Goal: Information Seeking & Learning: Learn about a topic

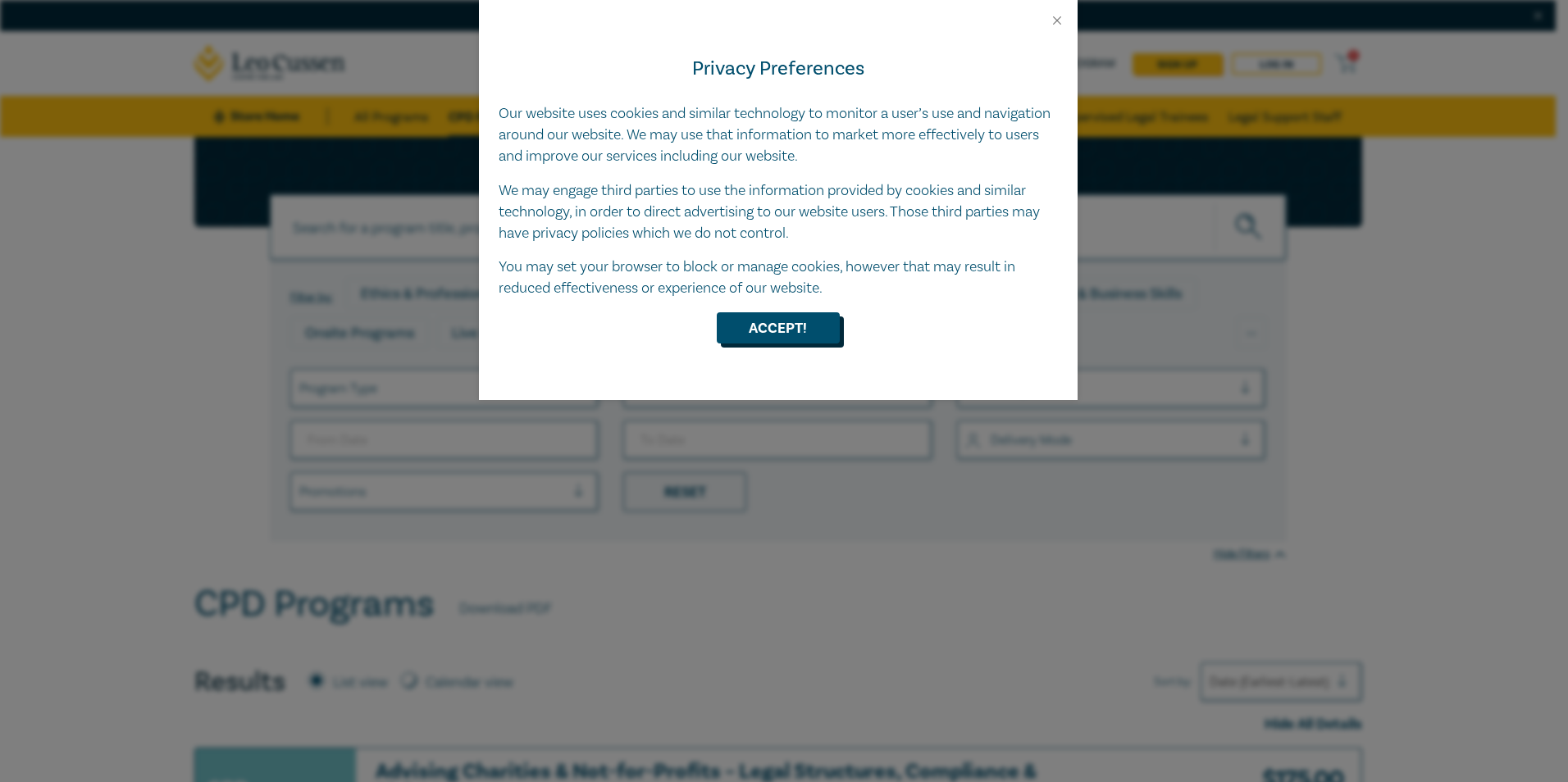
click at [758, 331] on button "Accept!" at bounding box center [777, 327] width 123 height 31
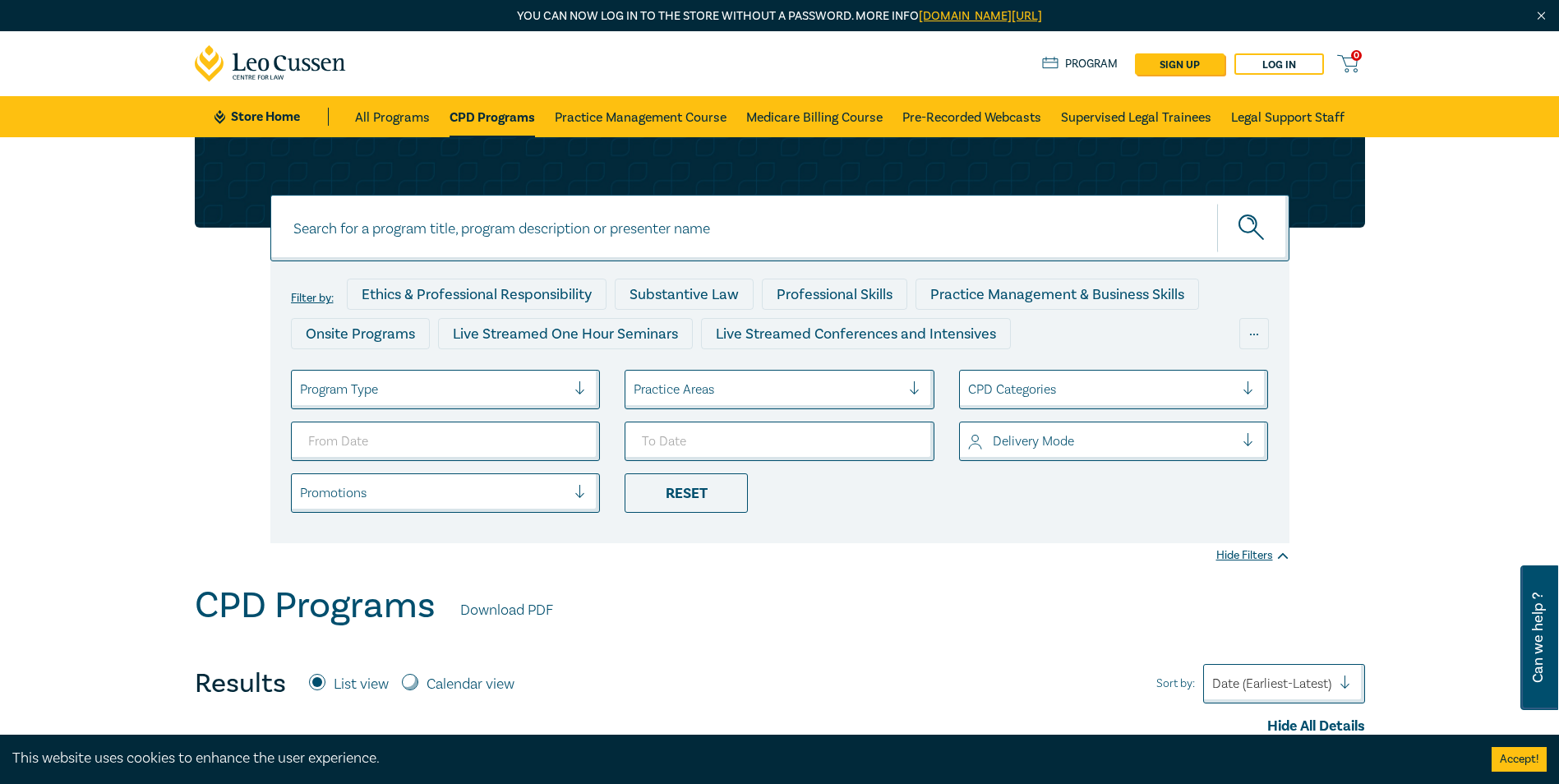
click at [408, 229] on input at bounding box center [779, 228] width 1019 height 67
click at [1251, 211] on button "submit" at bounding box center [1253, 228] width 72 height 50
click at [1251, 213] on button "submit" at bounding box center [1253, 228] width 72 height 50
drag, startPoint x: 358, startPoint y: 217, endPoint x: 238, endPoint y: 218, distance: 120.0
click at [238, 218] on div "corporate insolvency corporate insolvency corporate insolvency Filter by: Ethic…" at bounding box center [780, 340] width 1190 height 406
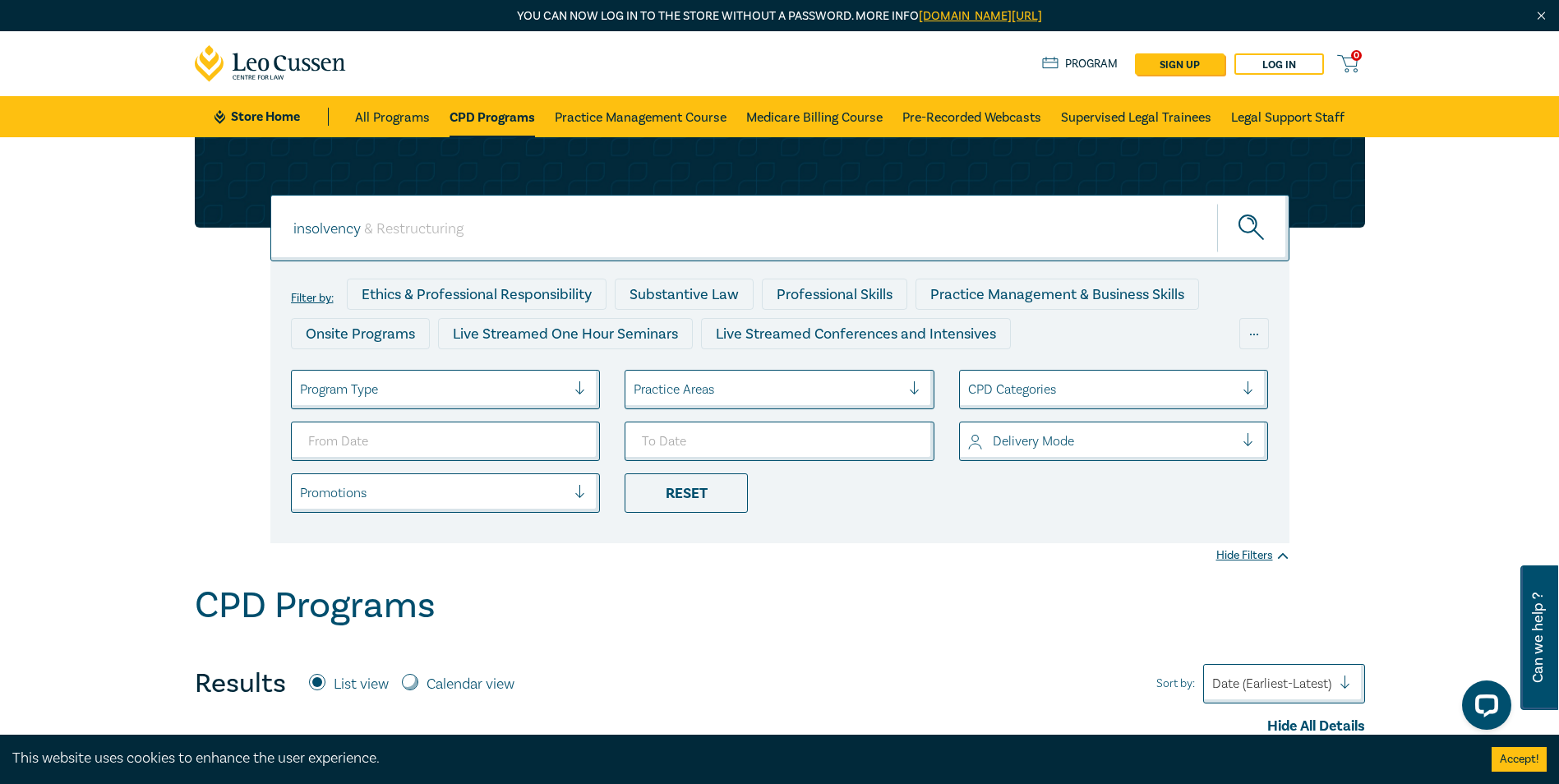
type input "insolvency"
click at [1260, 225] on icon "submit" at bounding box center [1253, 229] width 29 height 29
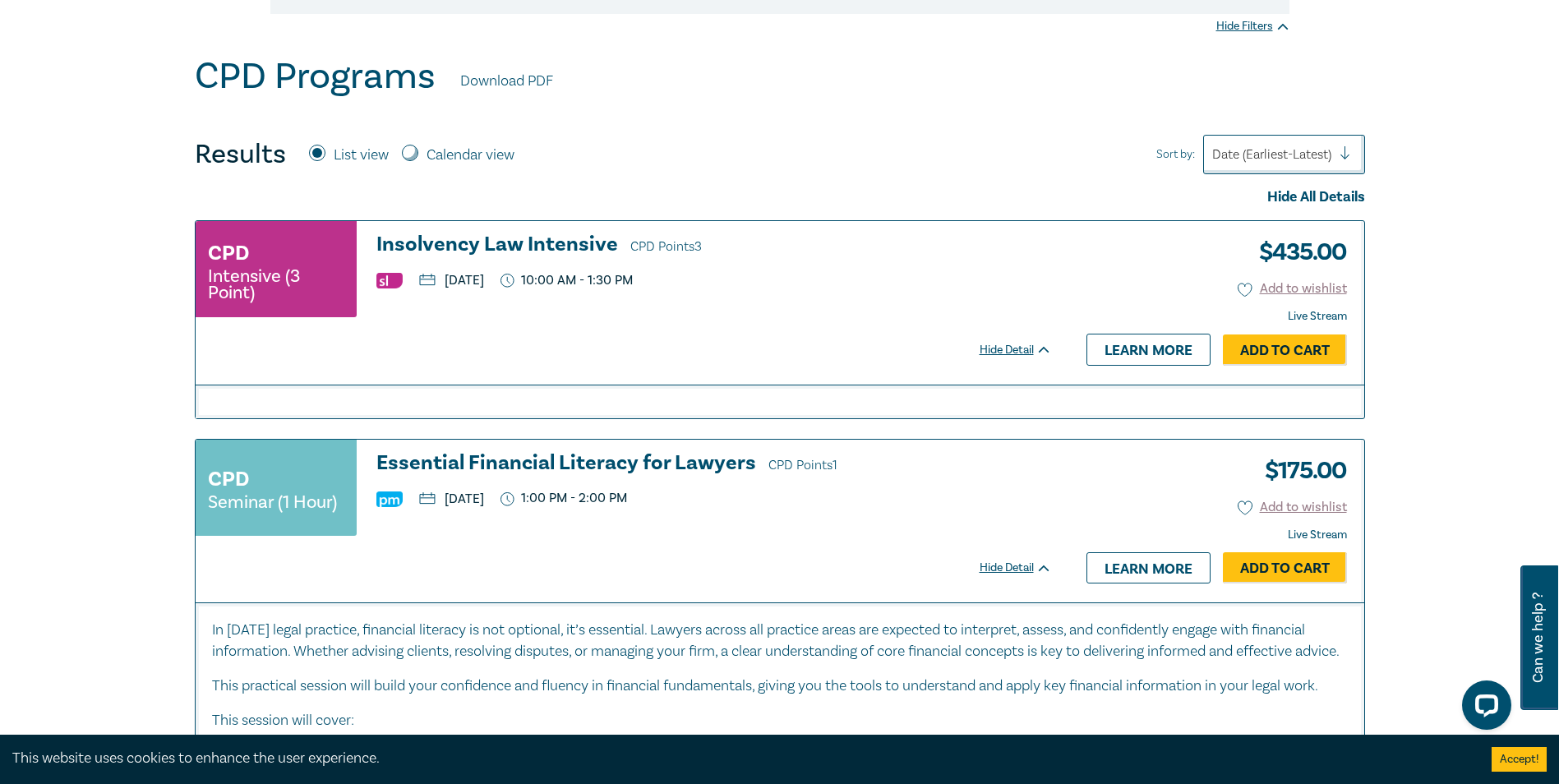
scroll to position [548, 0]
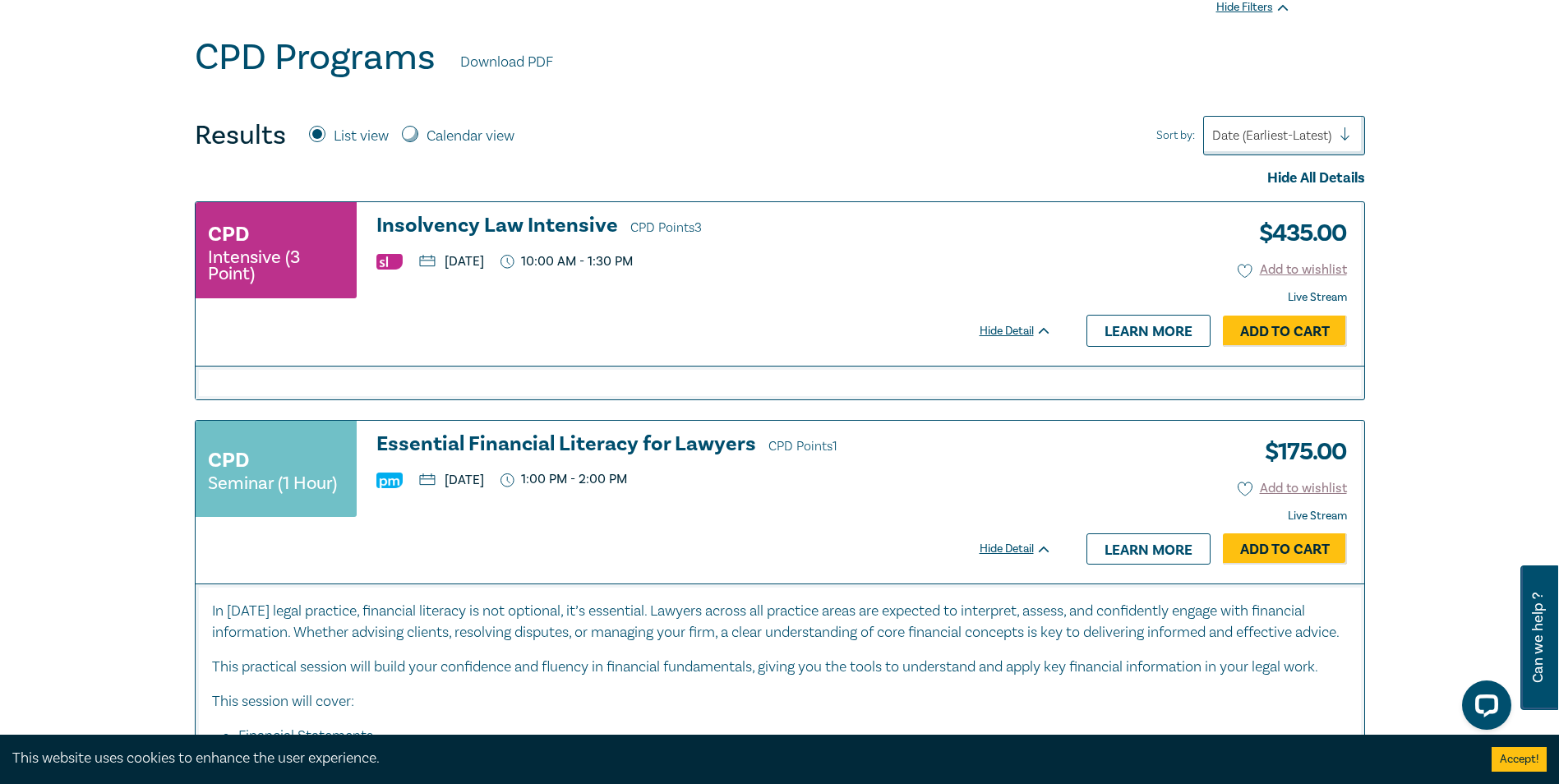
click at [455, 227] on h3 "Insolvency Law Intensive CPD Points 3" at bounding box center [714, 227] width 676 height 25
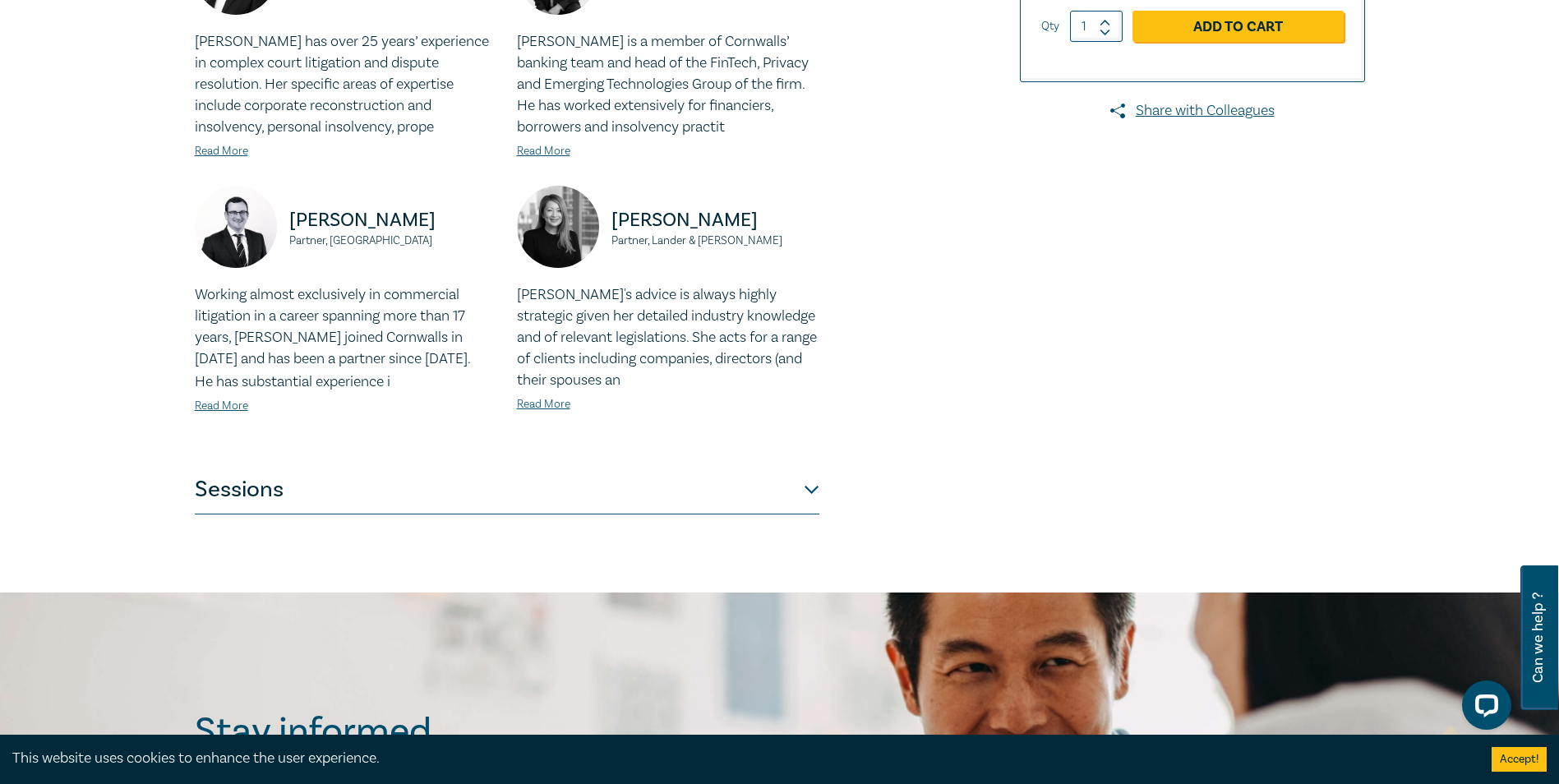
scroll to position [822, 0]
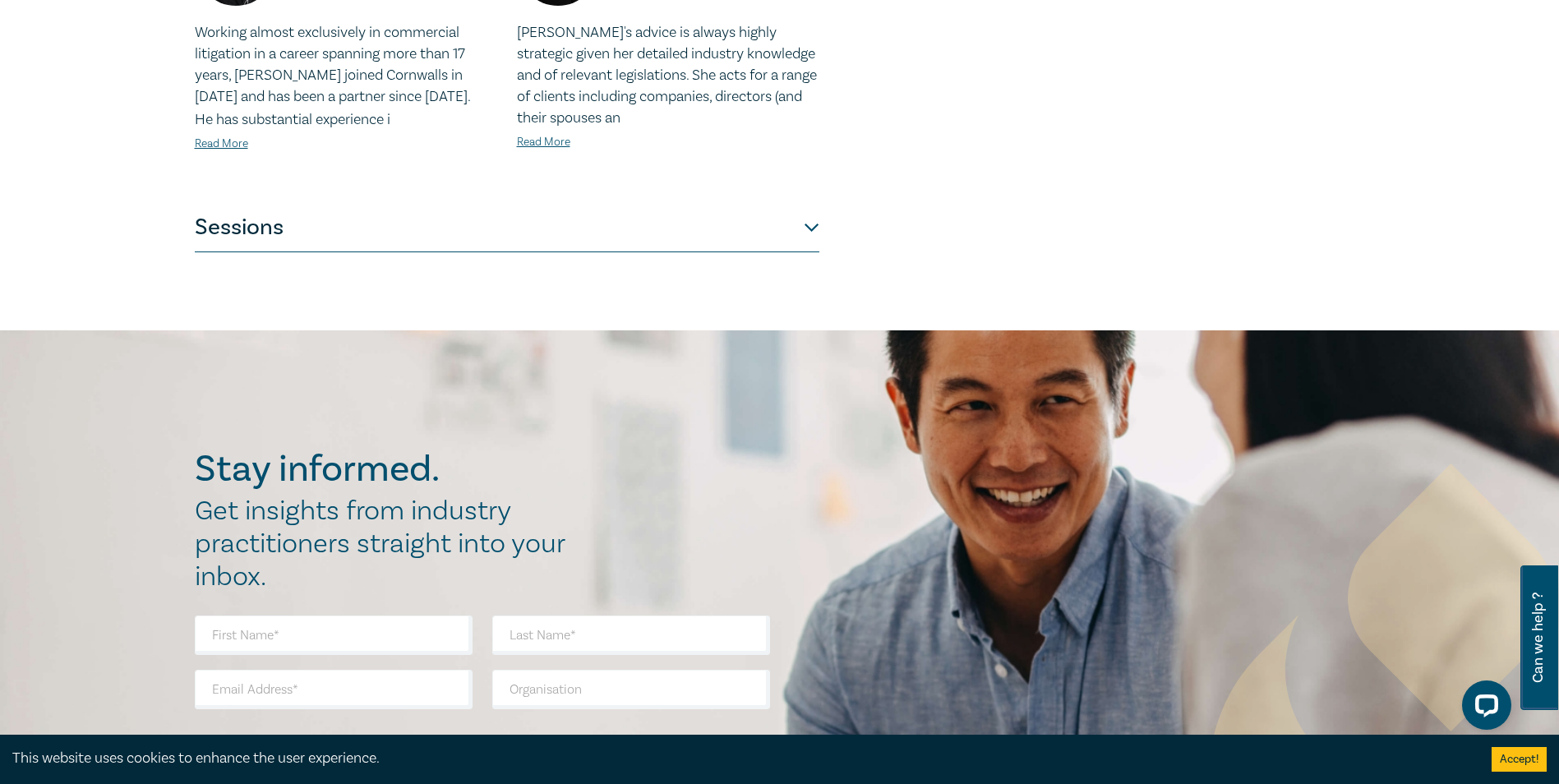
click at [268, 223] on button "Sessions" at bounding box center [507, 227] width 625 height 49
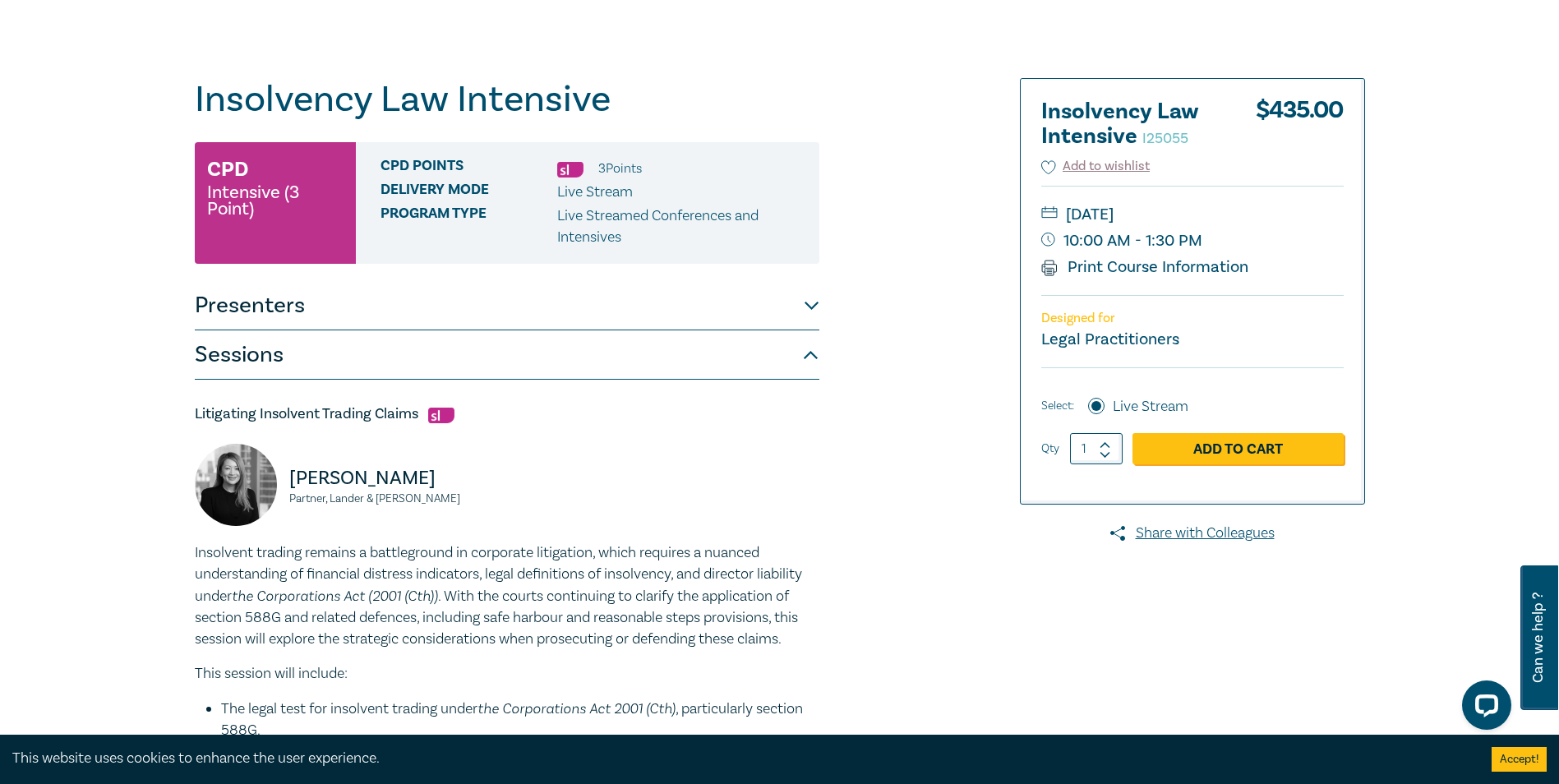
scroll to position [0, 0]
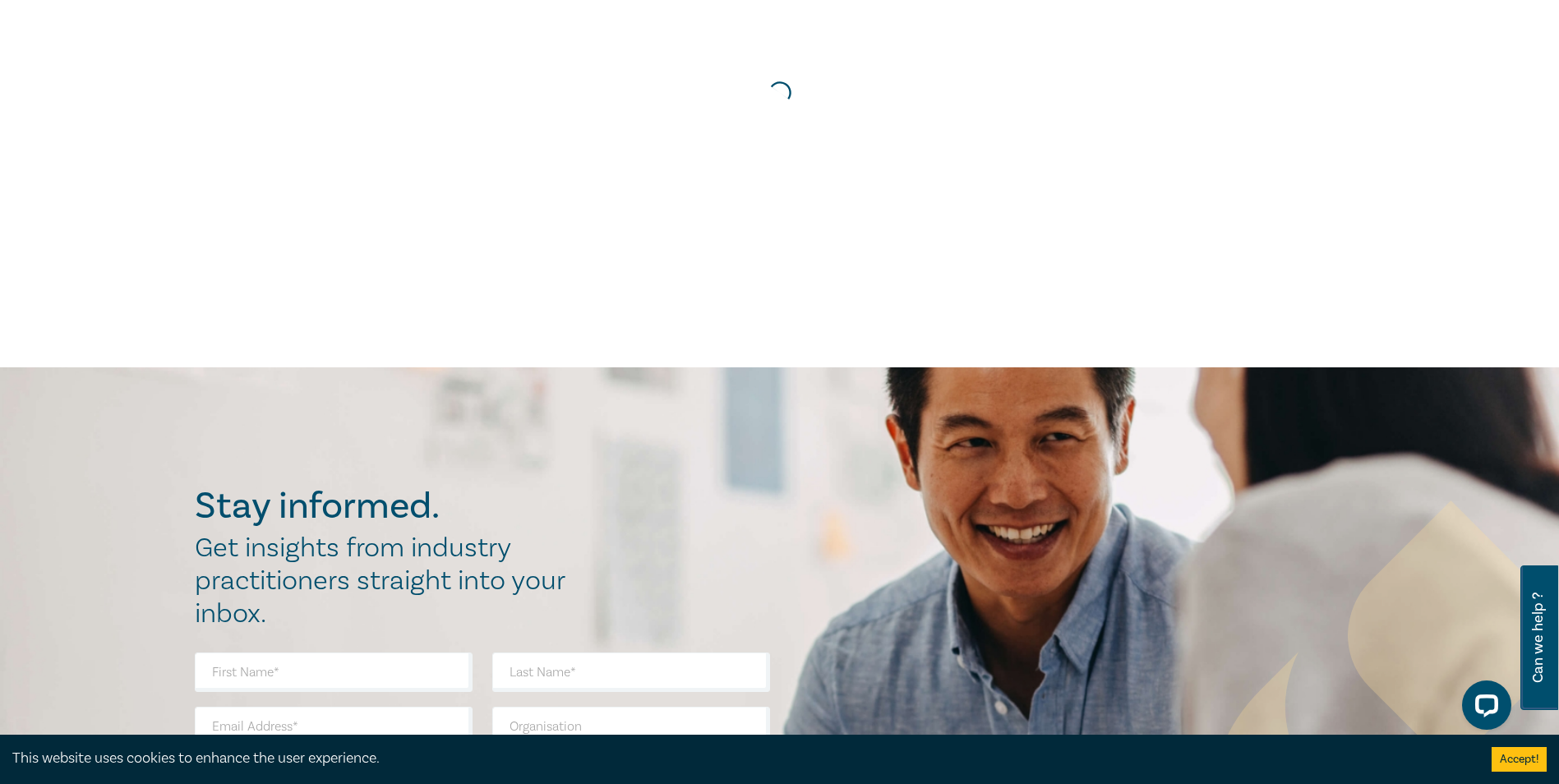
scroll to position [548, 0]
